Goal: Transaction & Acquisition: Purchase product/service

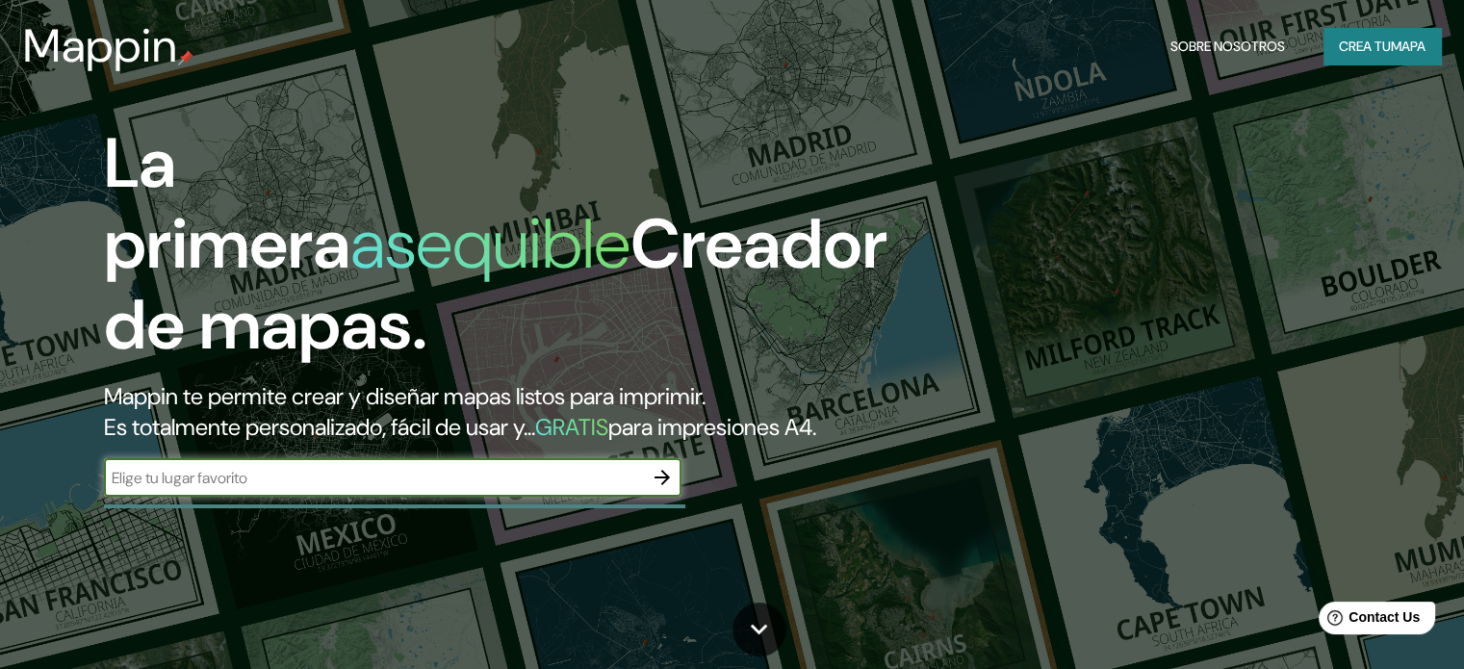
click at [654, 466] on icon "button" at bounding box center [661, 477] width 23 height 23
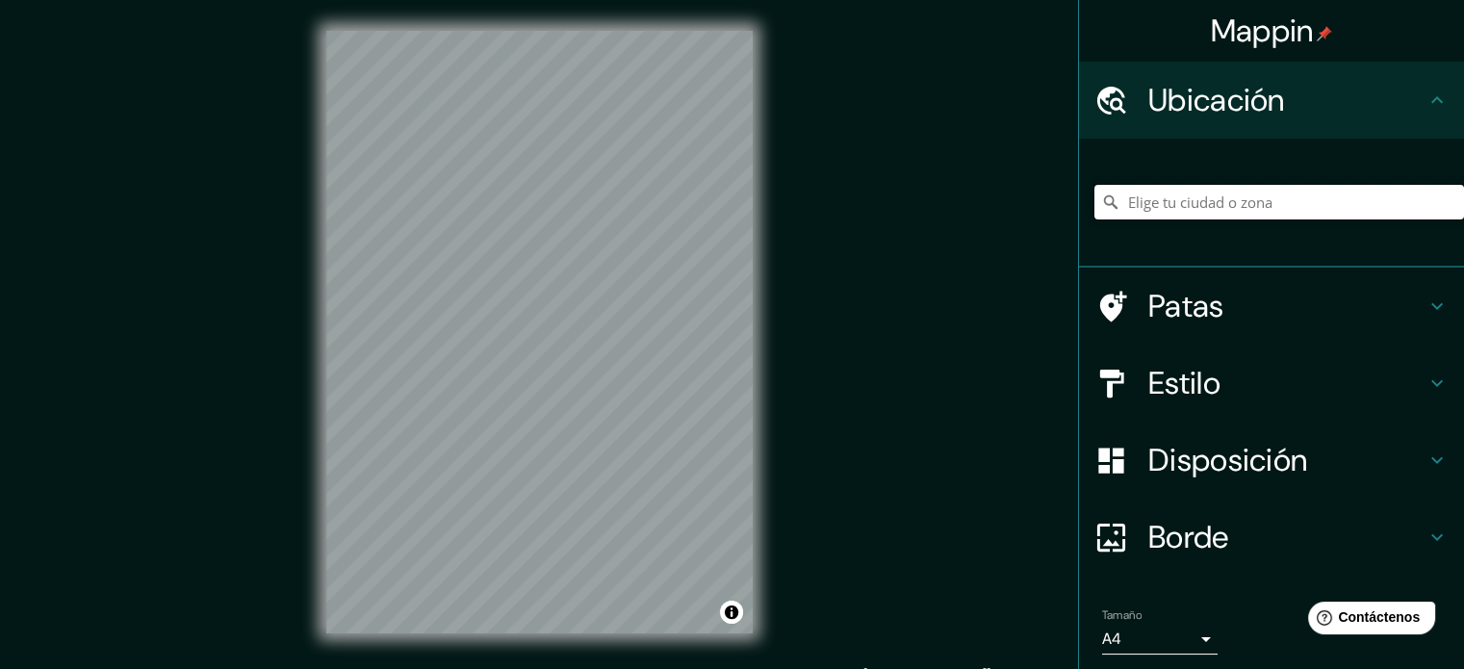
click at [1265, 204] on input "Elige tu ciudad o zona" at bounding box center [1279, 202] width 370 height 35
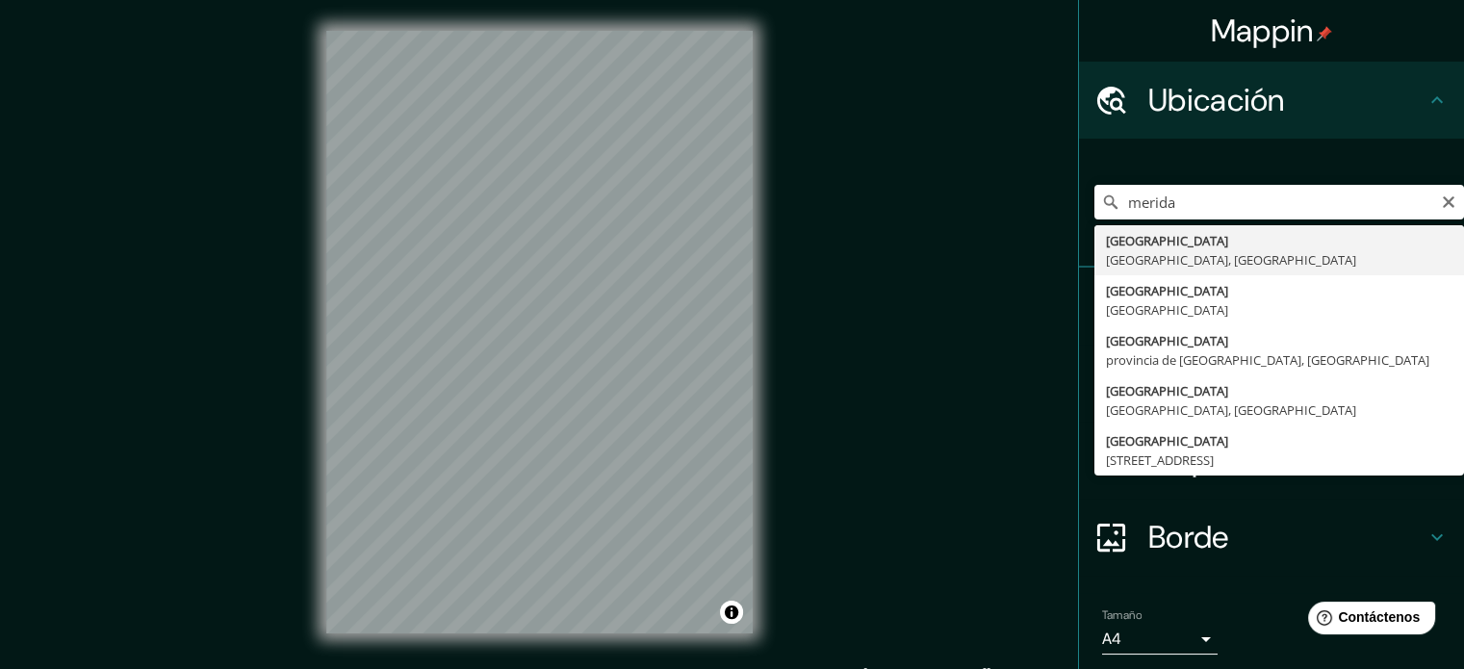
type input "[GEOGRAPHIC_DATA], [GEOGRAPHIC_DATA], [GEOGRAPHIC_DATA]"
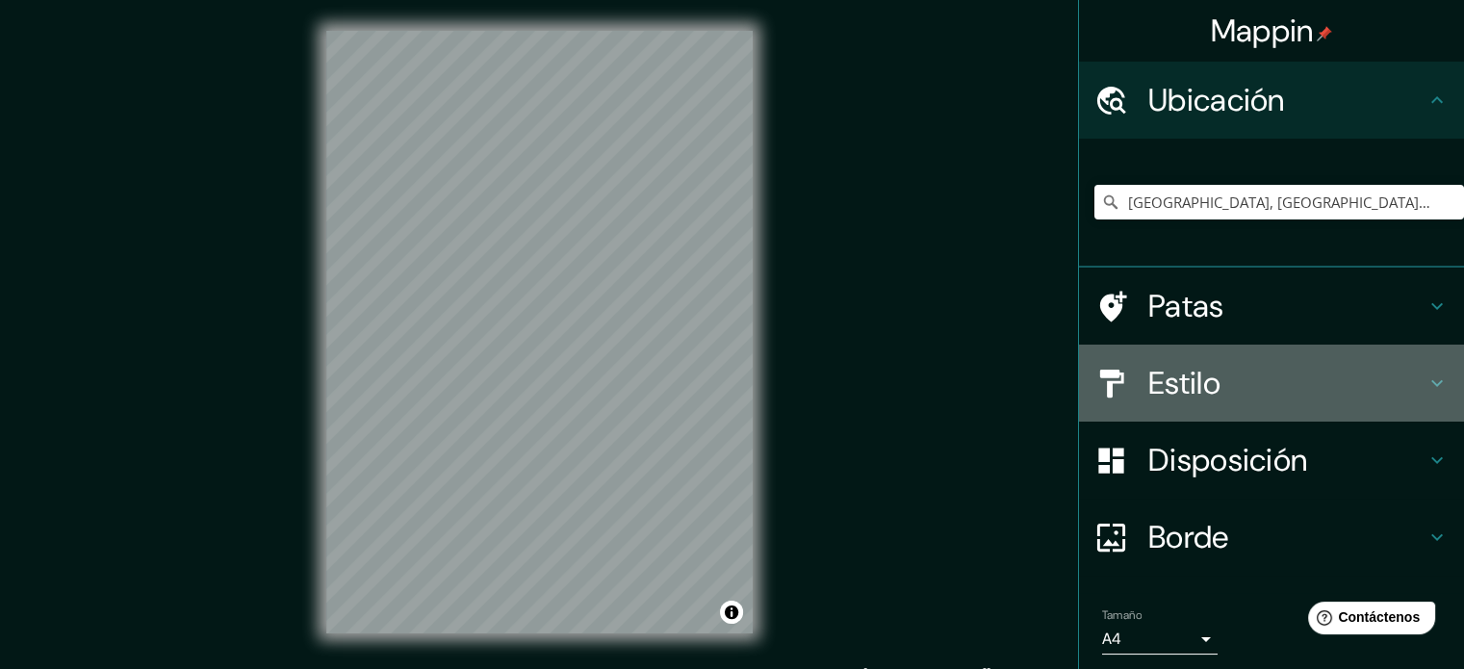
click at [1168, 370] on font "Estilo" at bounding box center [1184, 383] width 72 height 40
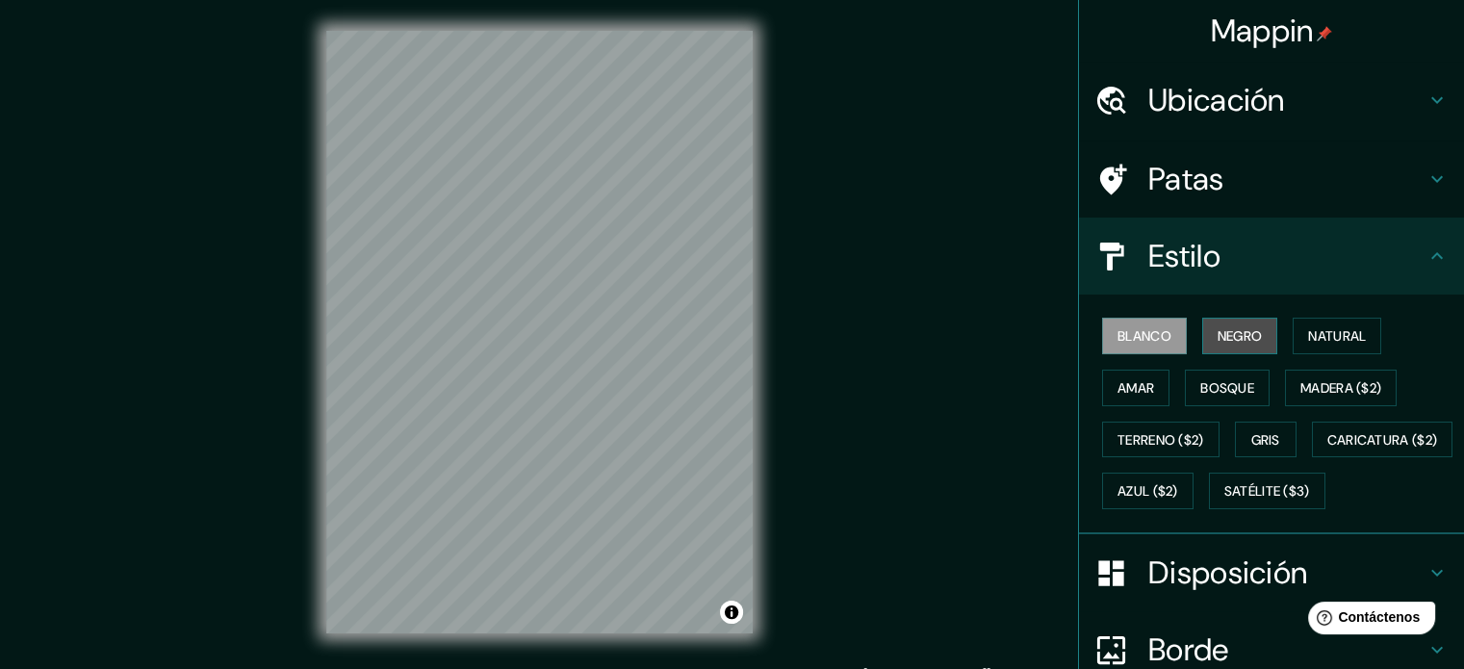
click at [1219, 328] on font "Negro" at bounding box center [1239, 335] width 45 height 17
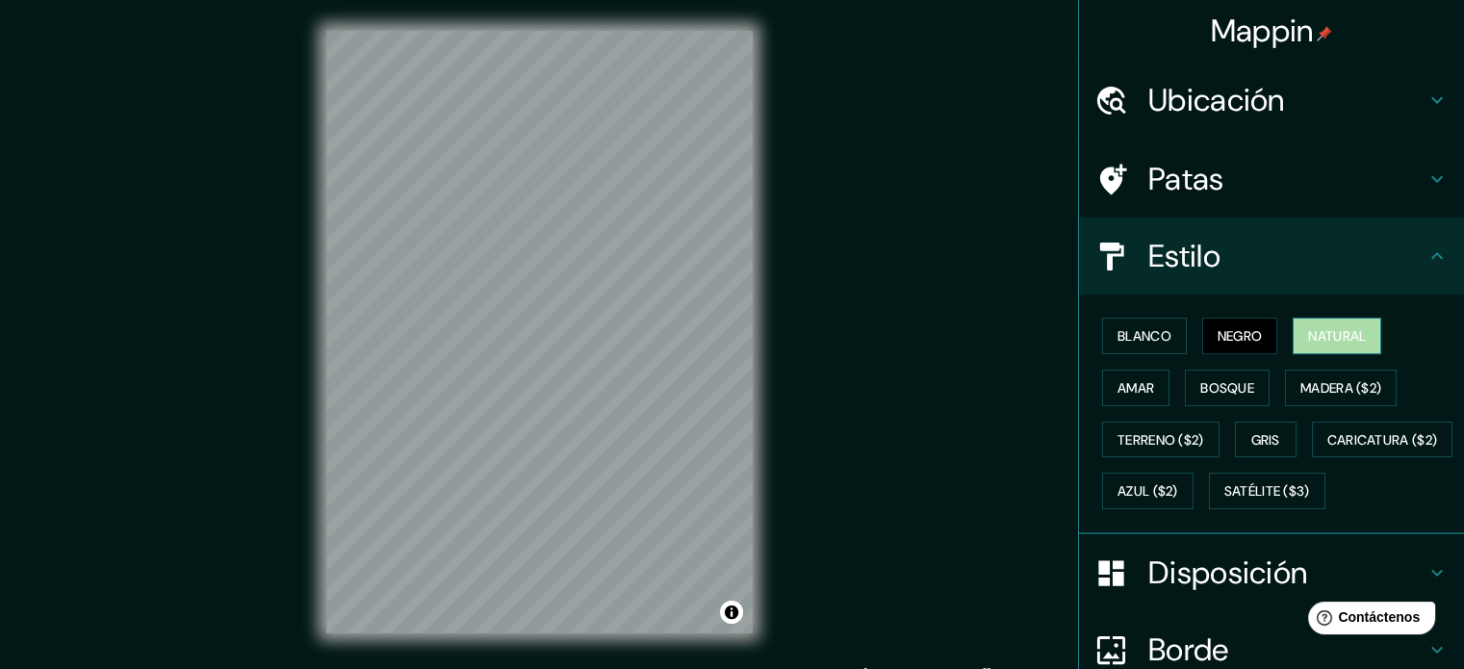
click at [1313, 327] on font "Natural" at bounding box center [1337, 335] width 58 height 17
click at [1273, 240] on h4 "Estilo" at bounding box center [1286, 256] width 277 height 38
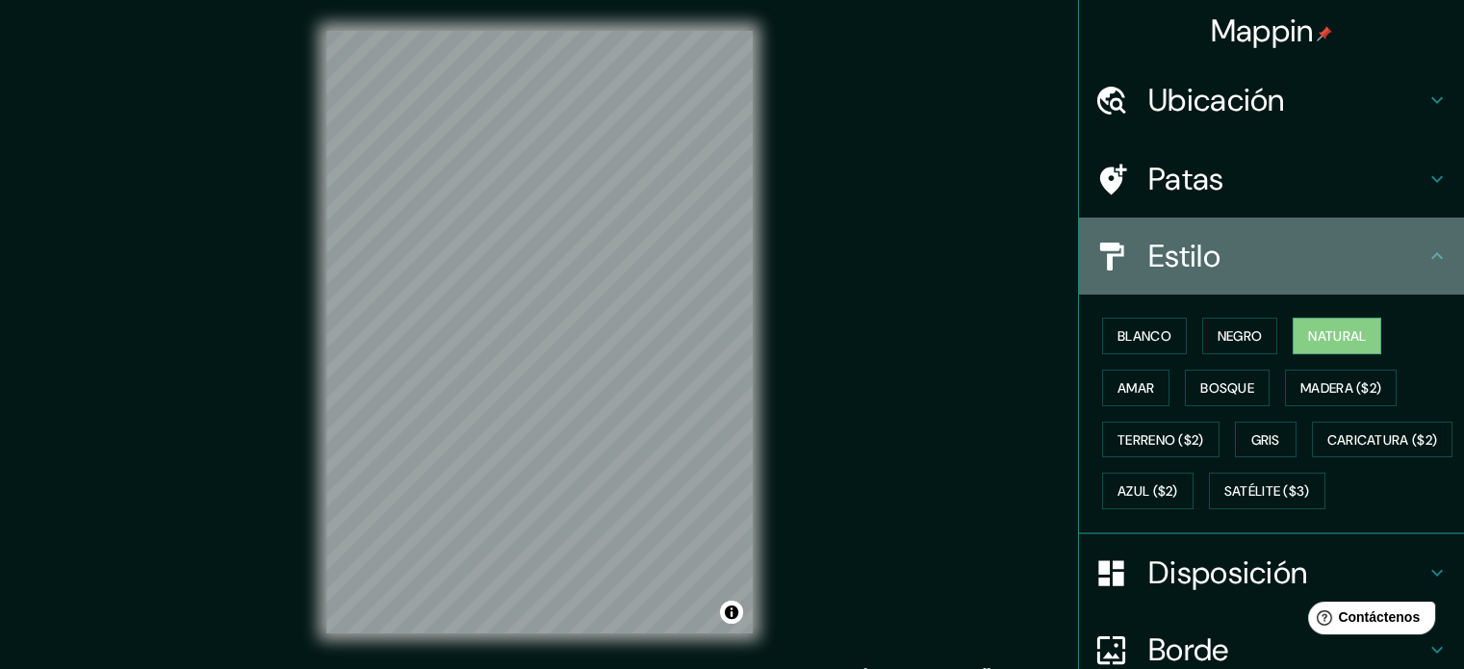
click at [1426, 244] on icon at bounding box center [1436, 255] width 23 height 23
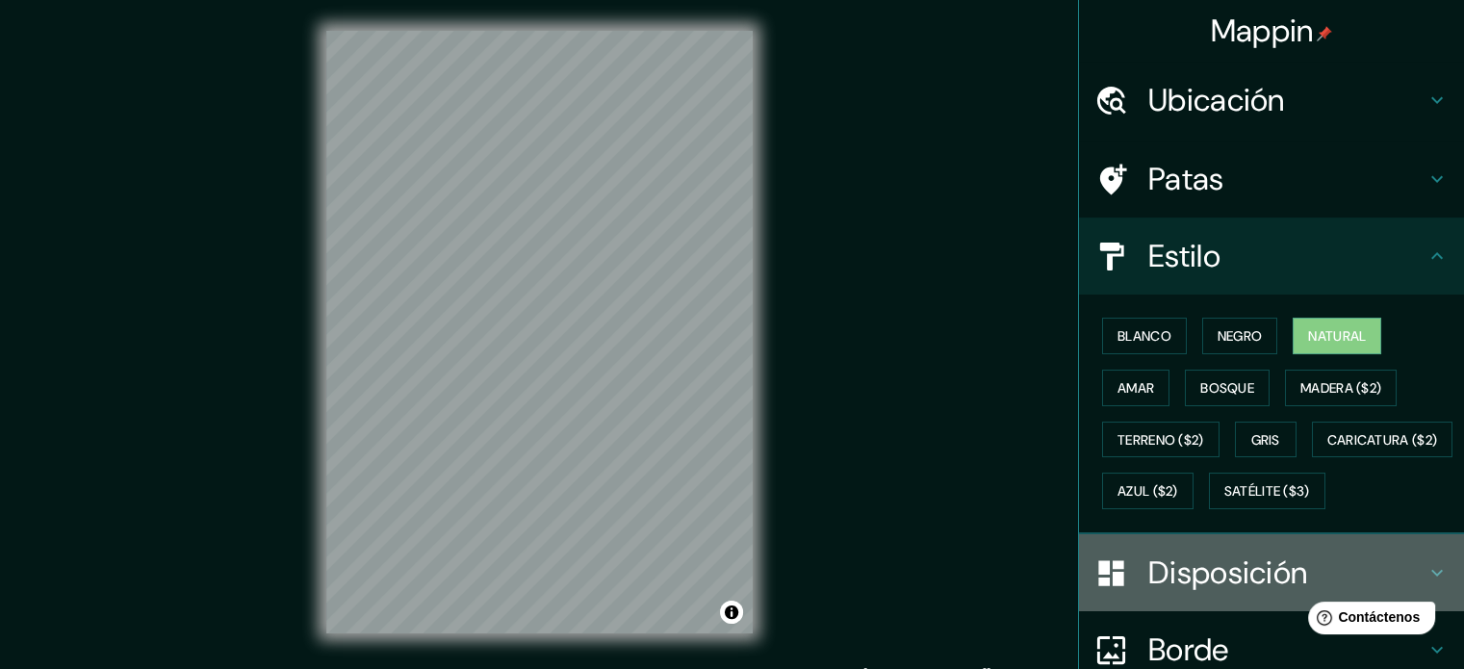
click at [1231, 552] on font "Disposición" at bounding box center [1227, 572] width 159 height 40
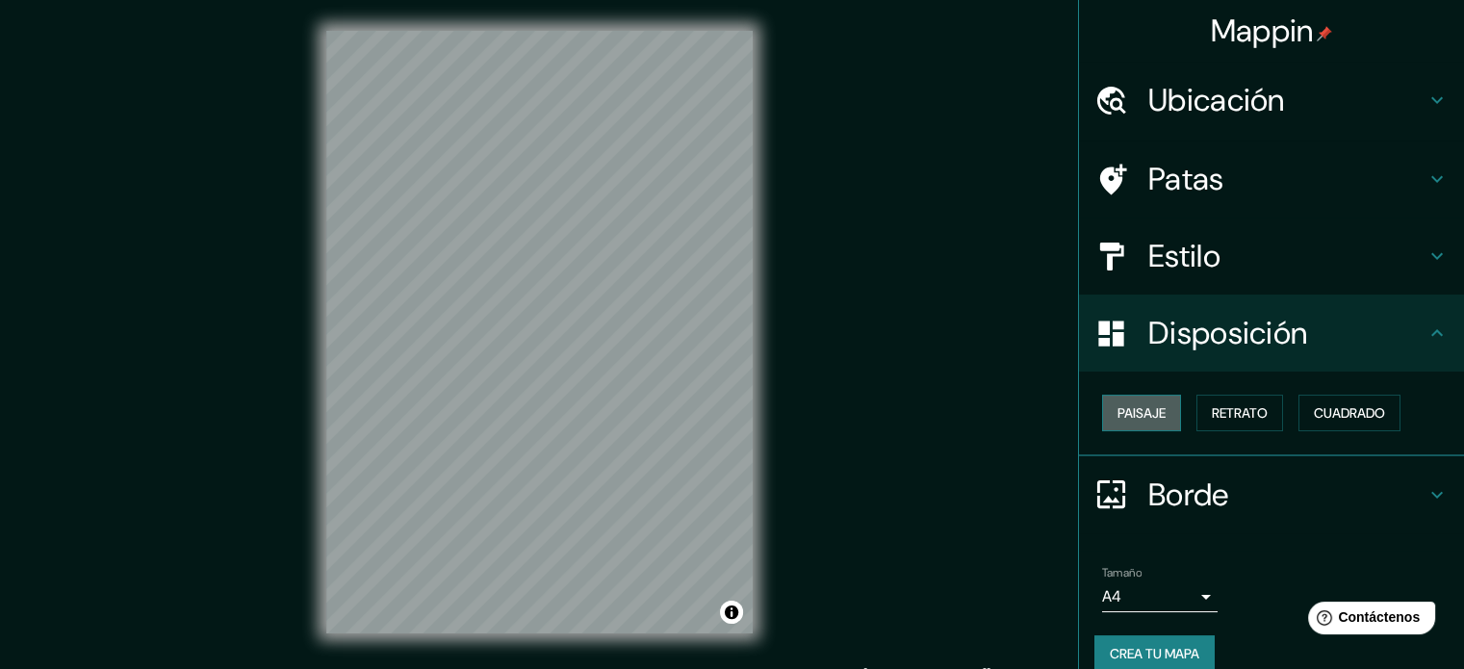
click at [1147, 404] on font "Paisaje" at bounding box center [1141, 412] width 48 height 17
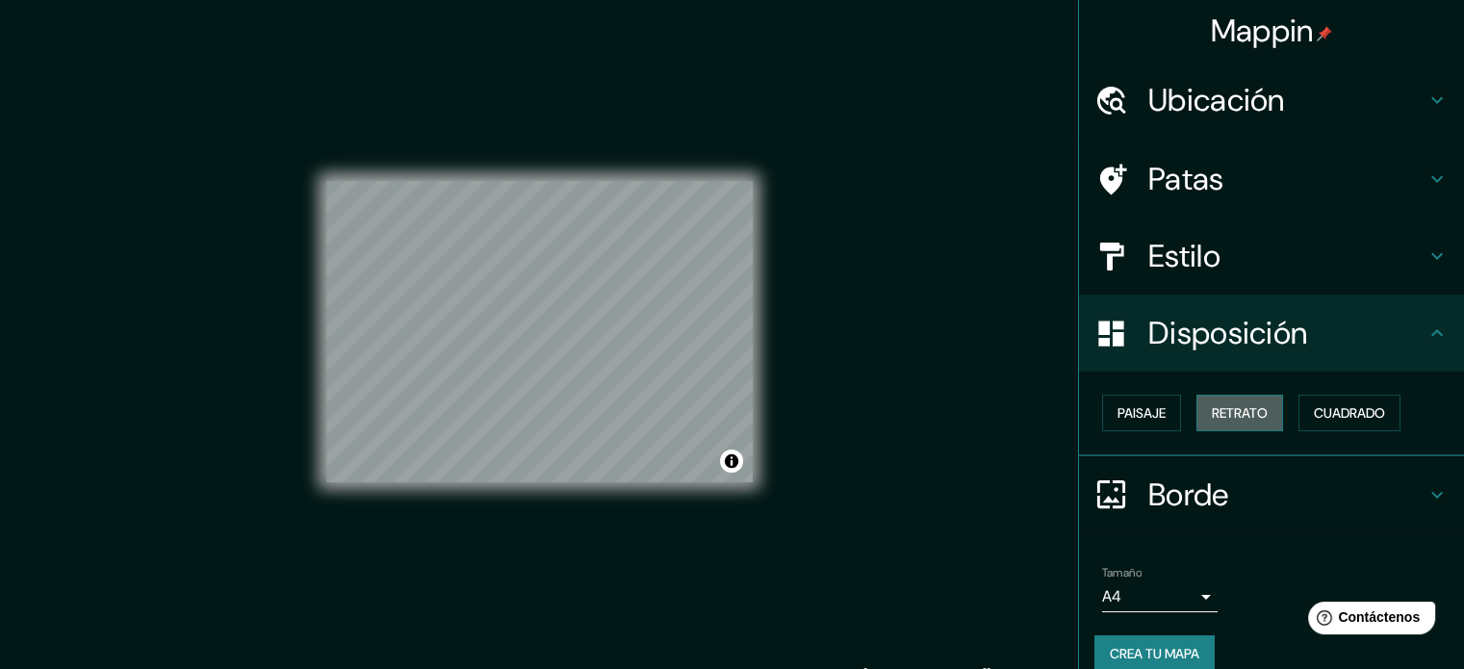
click at [1242, 404] on font "Retrato" at bounding box center [1239, 412] width 56 height 17
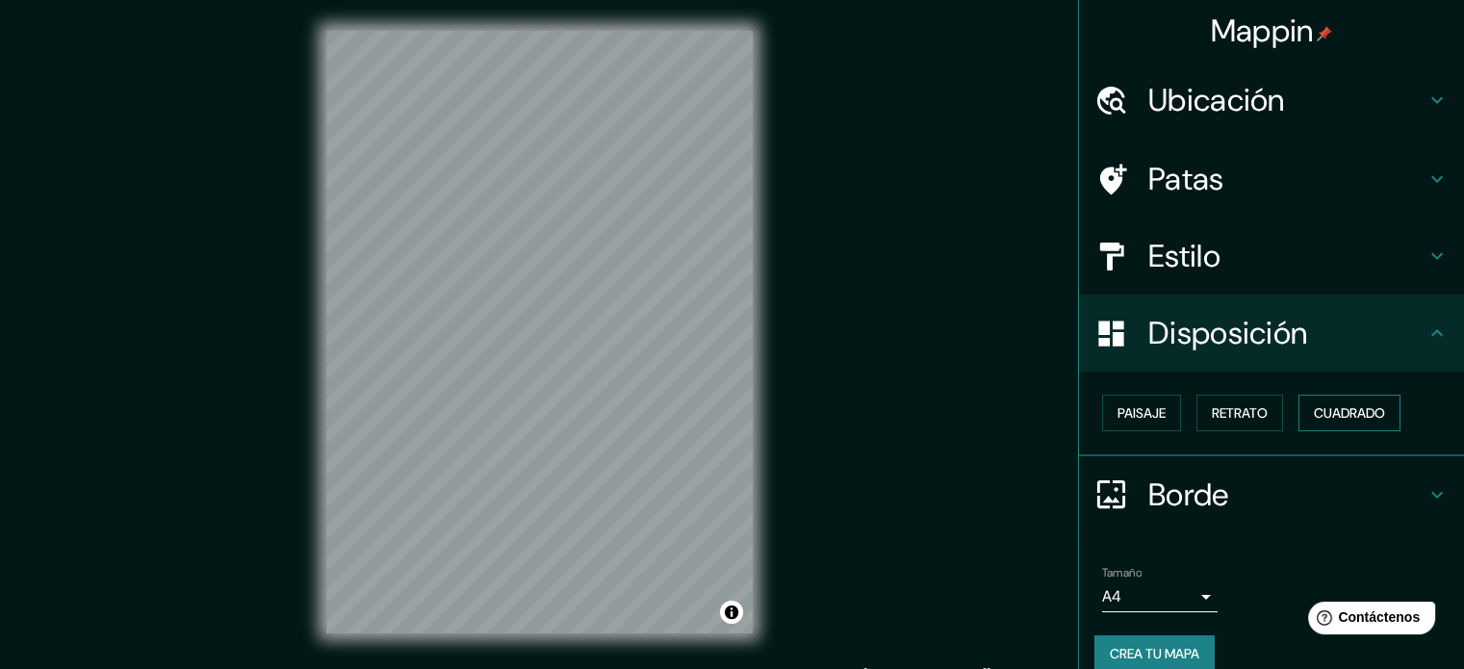
click at [1341, 404] on font "Cuadrado" at bounding box center [1348, 412] width 71 height 17
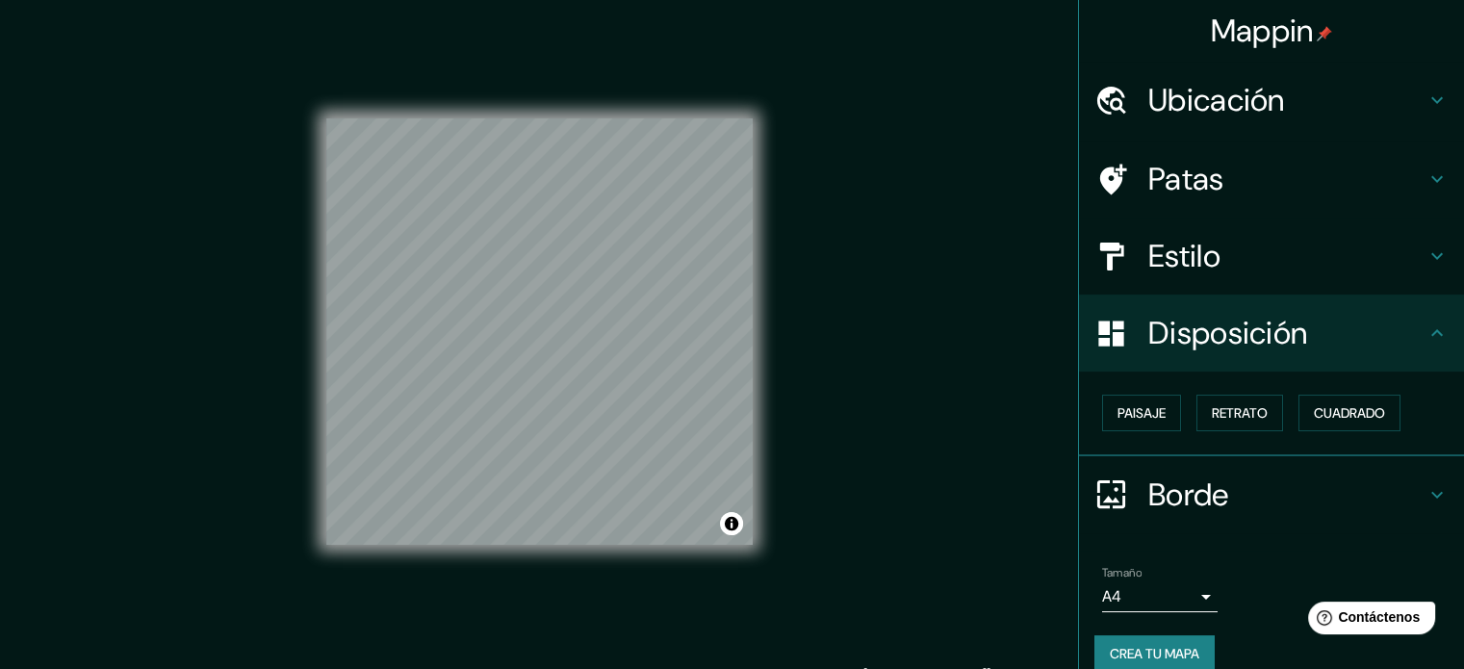
click at [1223, 252] on h4 "Estilo" at bounding box center [1286, 256] width 277 height 38
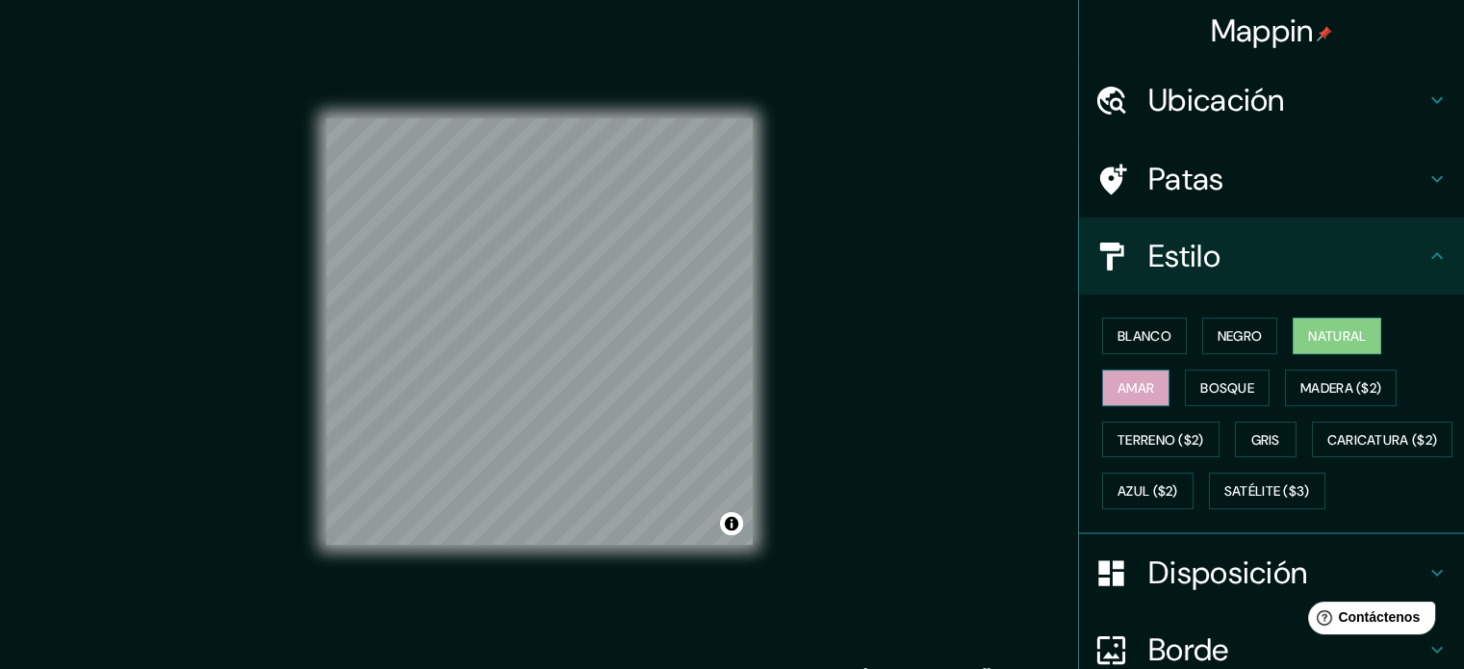
click at [1124, 379] on font "Amar" at bounding box center [1135, 387] width 37 height 17
click at [1221, 379] on font "Bosque" at bounding box center [1227, 387] width 54 height 17
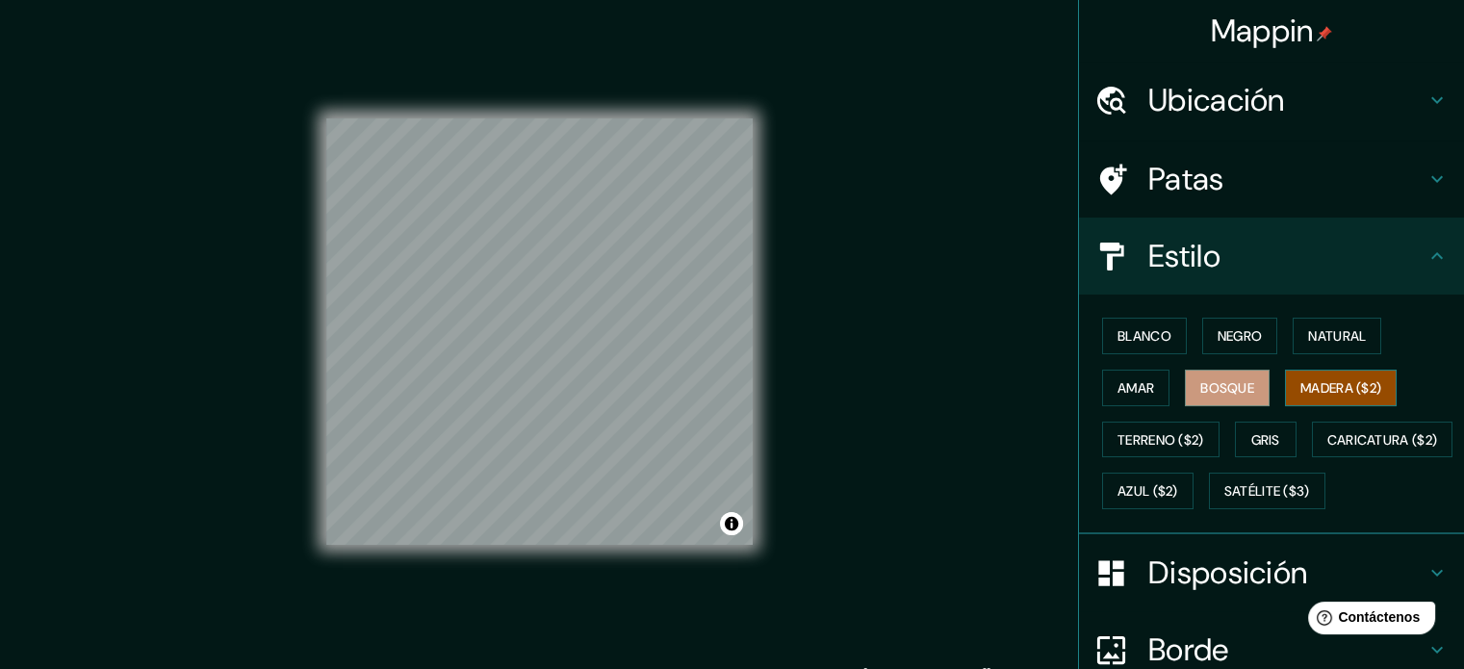
click at [1303, 370] on button "Madera ($2)" at bounding box center [1341, 388] width 112 height 37
click at [1159, 429] on font "Terreno ($2)" at bounding box center [1160, 439] width 87 height 25
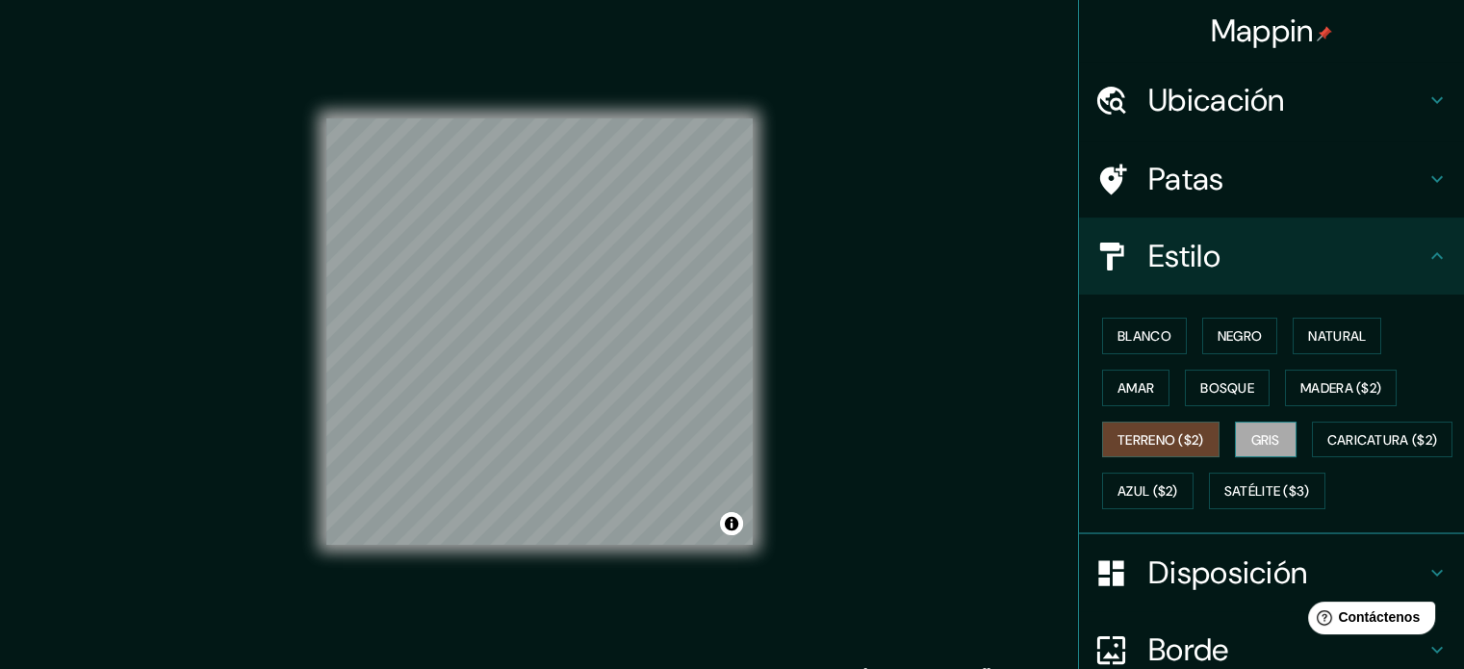
click at [1256, 431] on font "Gris" at bounding box center [1265, 439] width 29 height 17
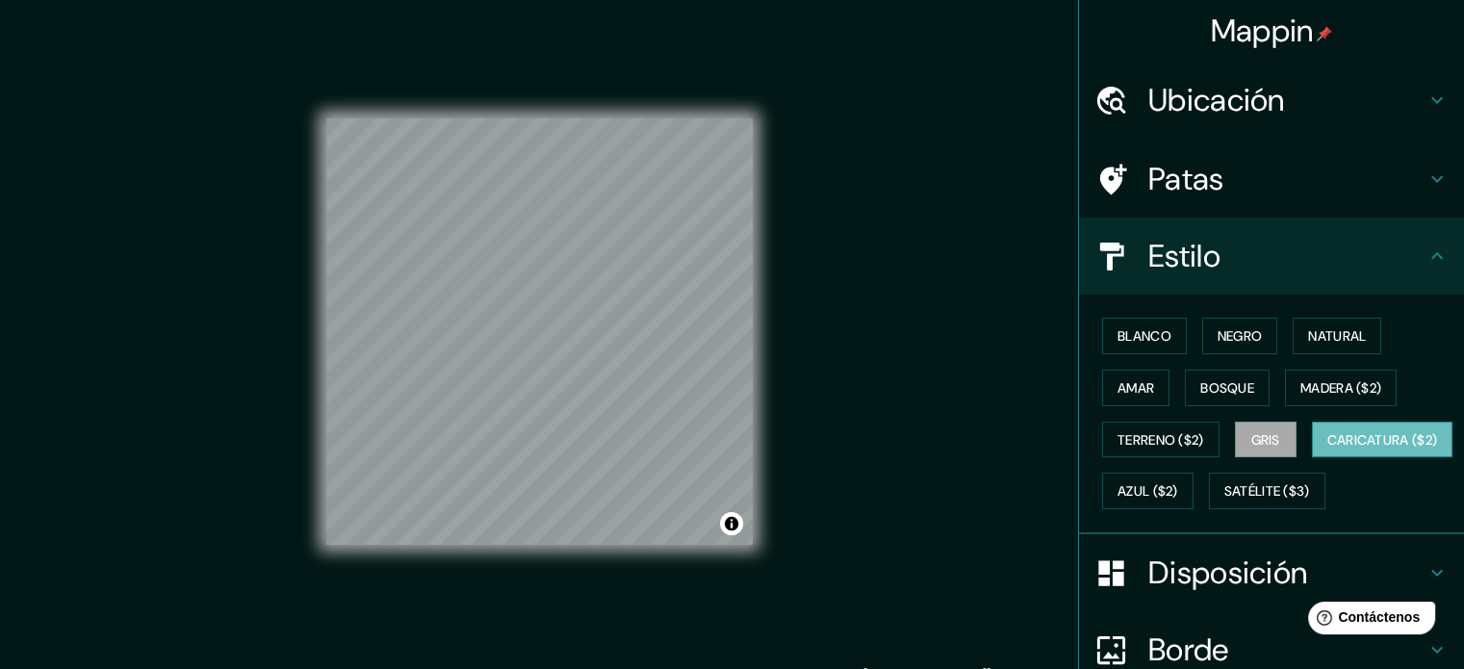
click at [1328, 421] on button "Caricatura ($2)" at bounding box center [1382, 439] width 141 height 37
click at [1236, 483] on font "Satélite ($3)" at bounding box center [1267, 491] width 86 height 17
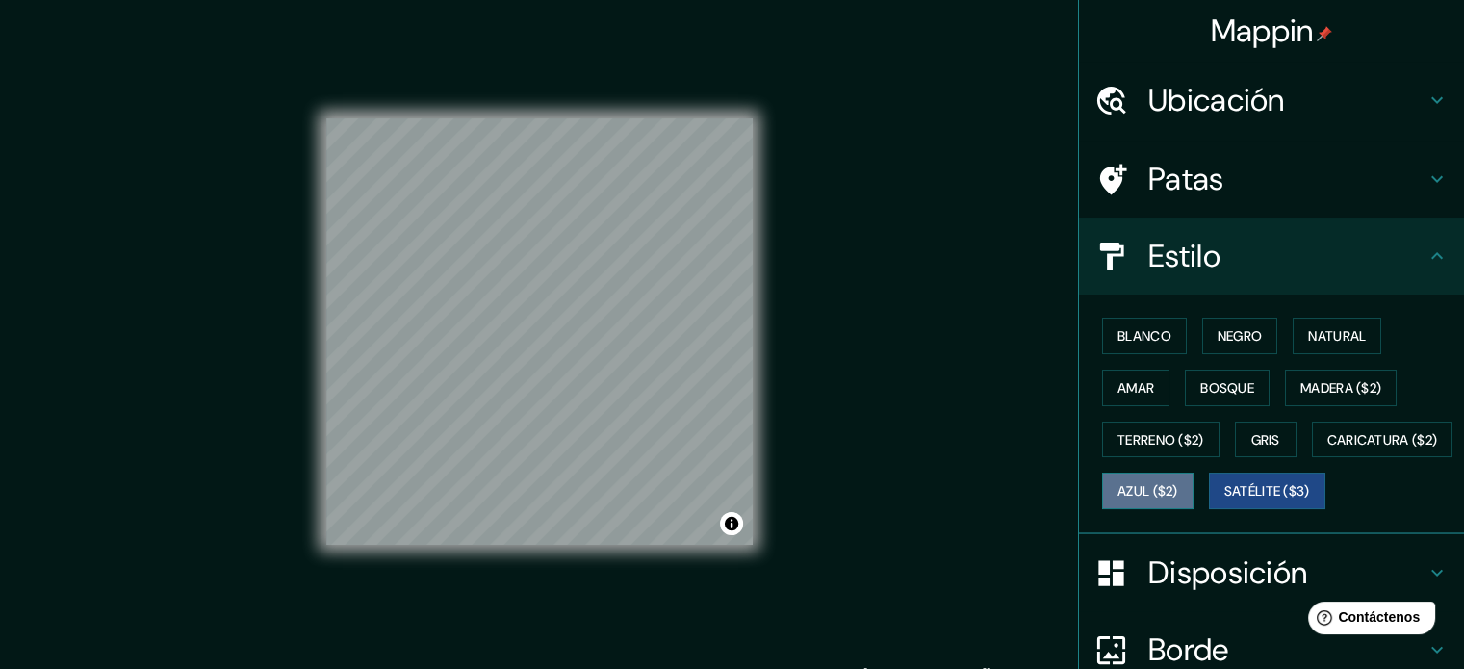
click at [1123, 483] on font "Azul ($2)" at bounding box center [1147, 491] width 61 height 17
